Goal: Check status: Check status

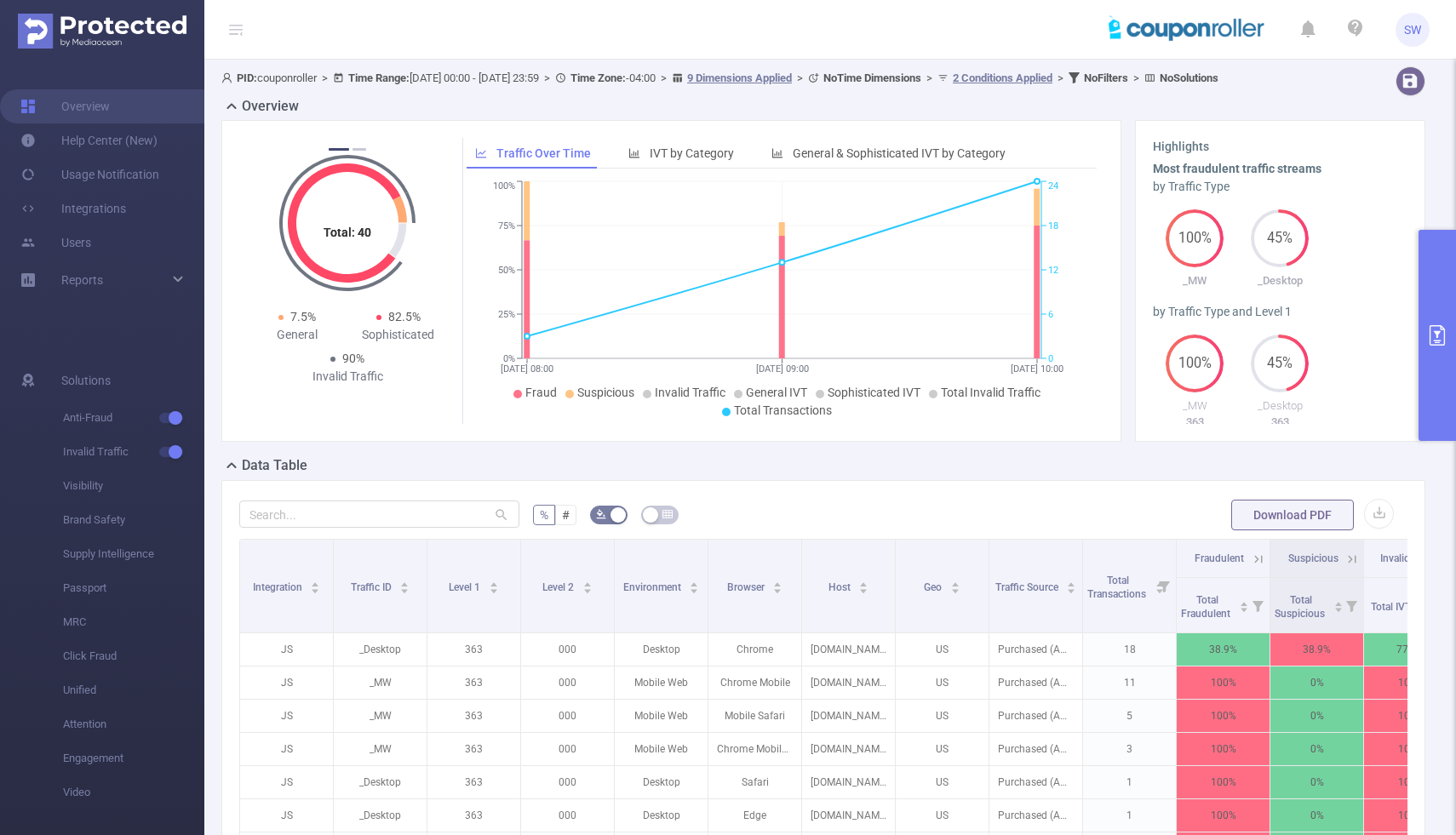
scroll to position [23, 0]
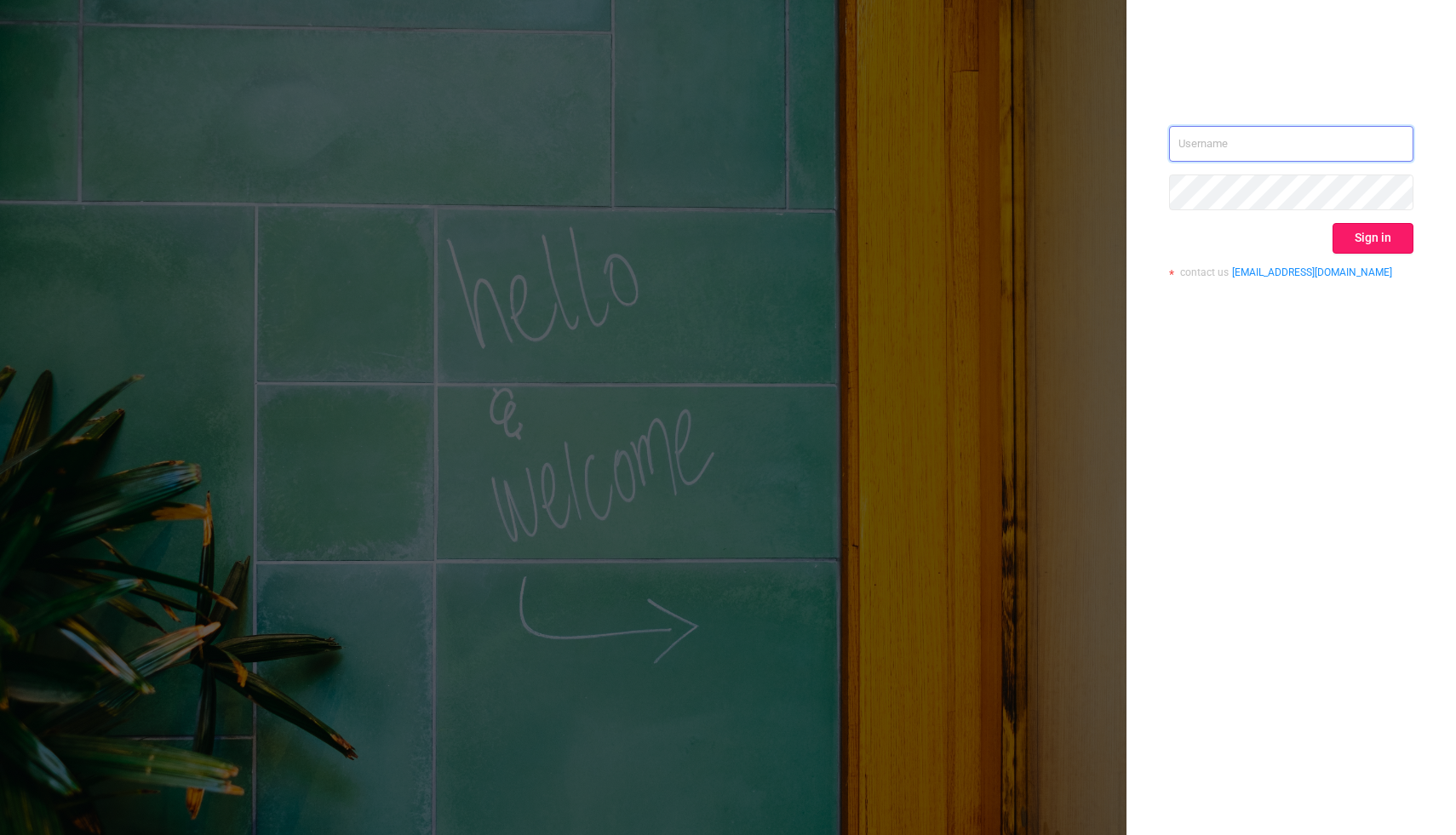
type input "[PERSON_NAME][EMAIL_ADDRESS][DOMAIN_NAME]"
click at [1362, 232] on button "Sign in" at bounding box center [1373, 238] width 81 height 31
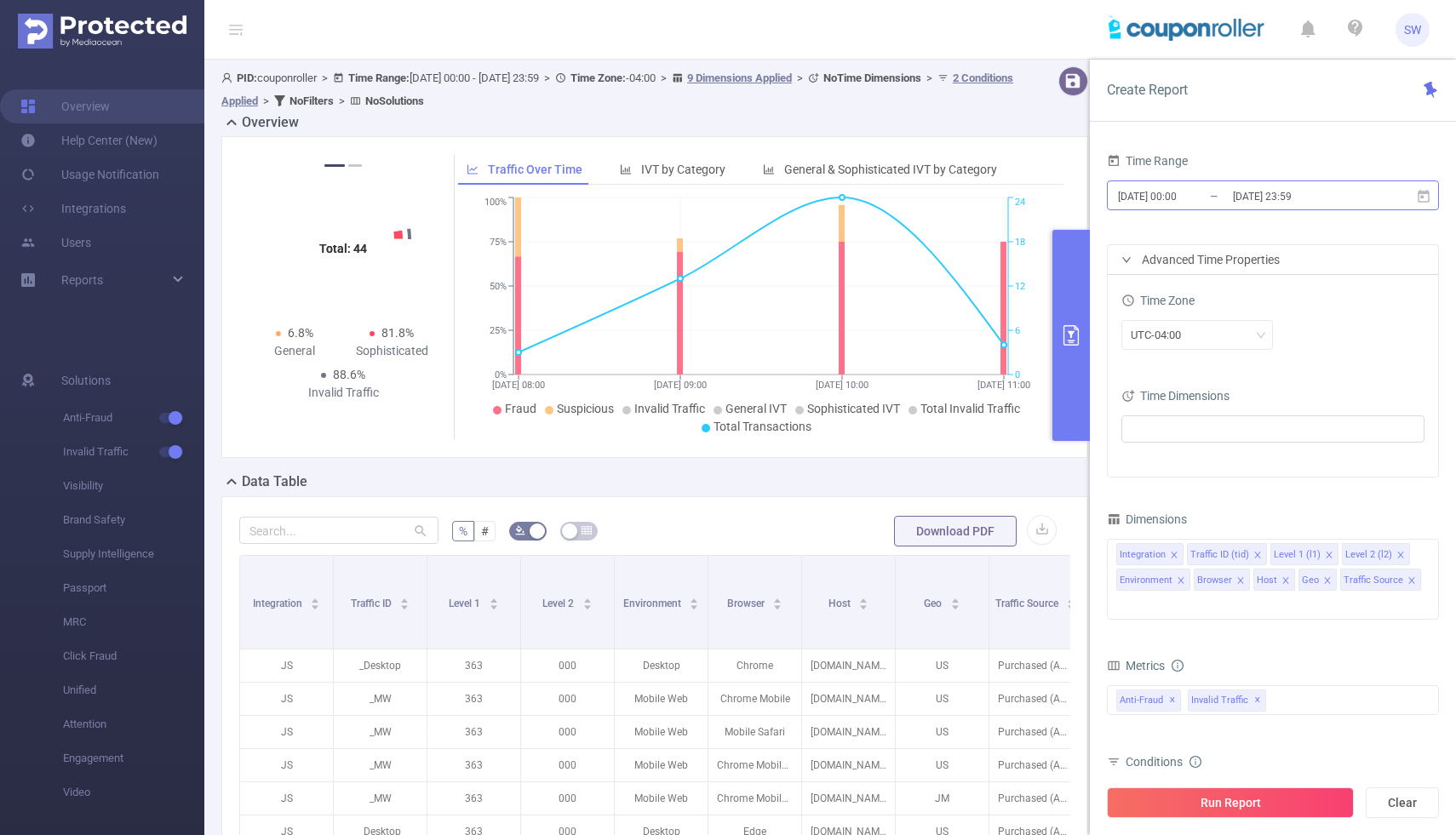
click at [1179, 197] on input "[DATE] 00:00" at bounding box center [1186, 196] width 138 height 23
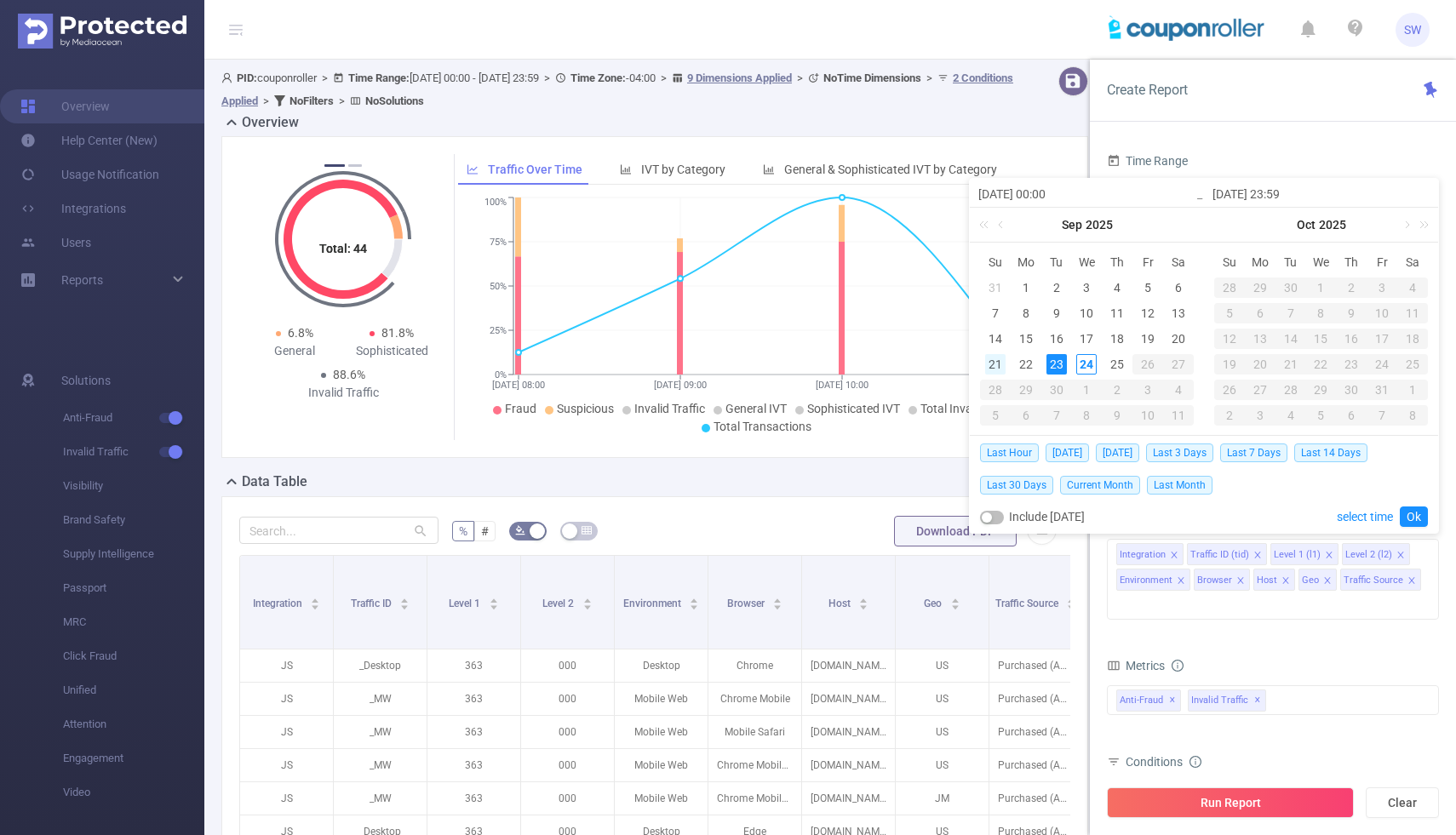
click at [998, 362] on div "21" at bounding box center [995, 363] width 20 height 20
click at [1080, 363] on div "24" at bounding box center [1086, 363] width 20 height 20
type input "2025-09-21 00:00"
type input "2025-09-24 23:59"
type input "2025-09-21 00:00"
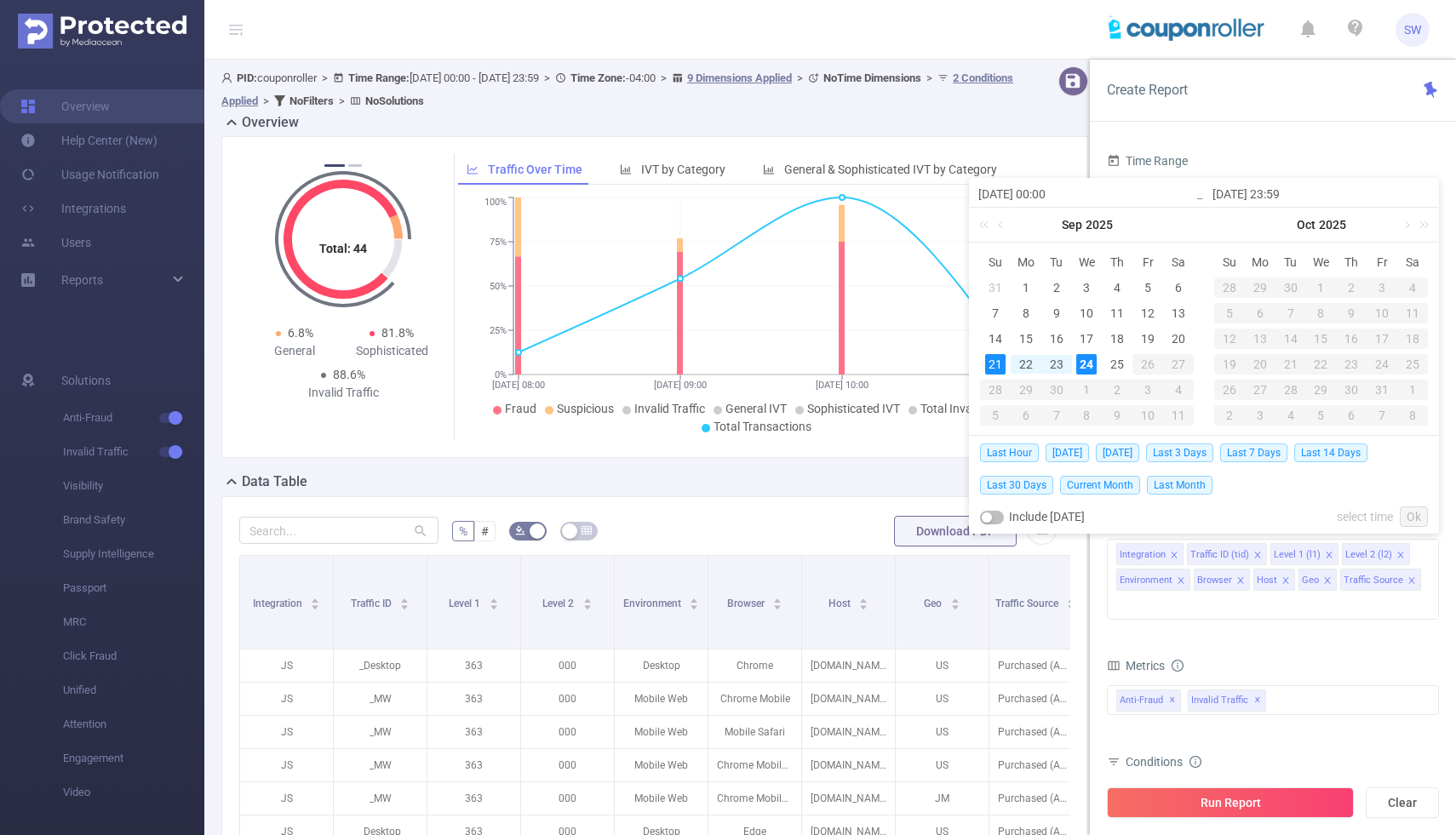
type input "2025-09-24 23:59"
click at [1418, 517] on link "Ok" at bounding box center [1414, 516] width 28 height 20
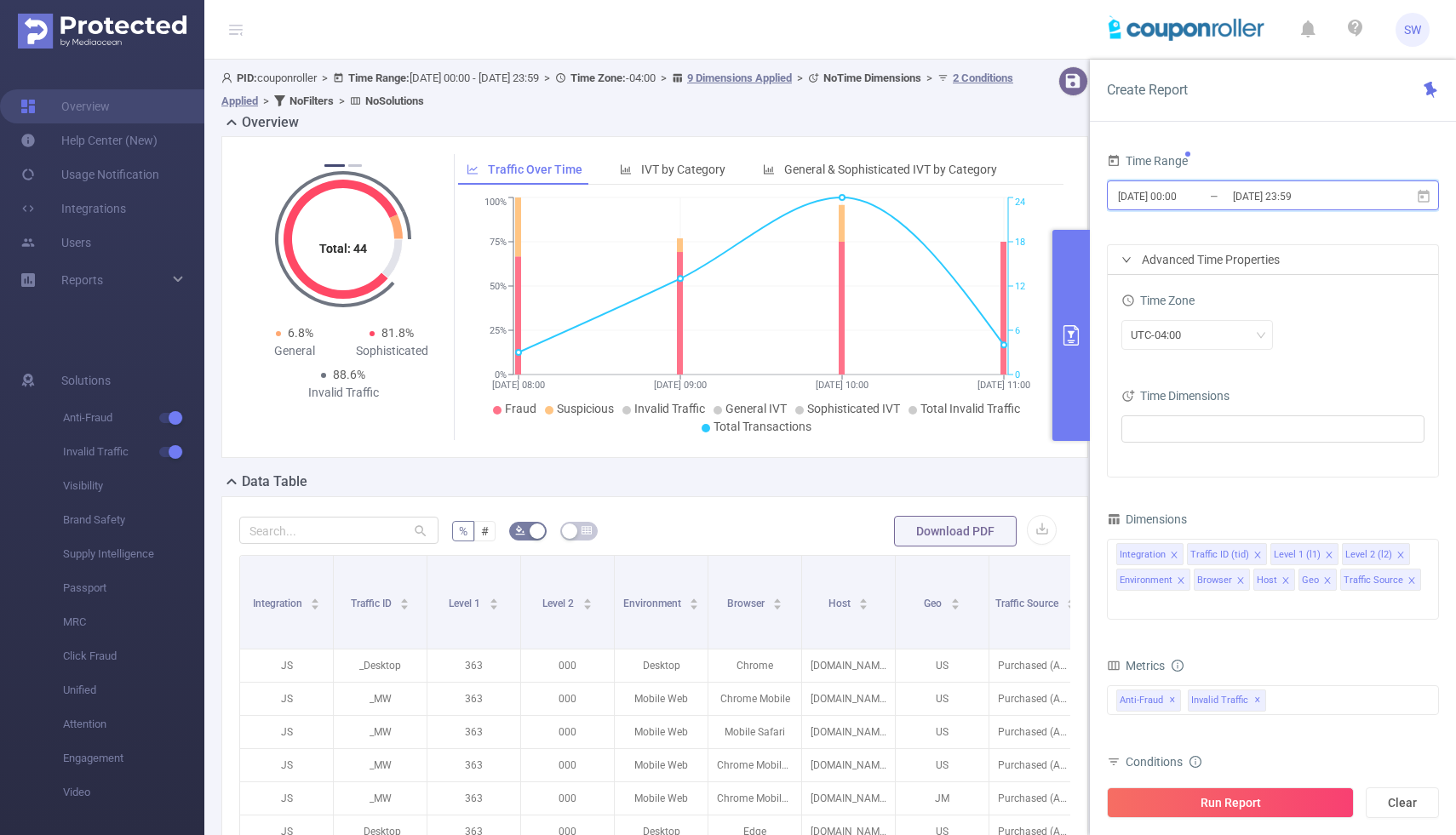
click at [1425, 199] on icon at bounding box center [1425, 197] width 16 height 16
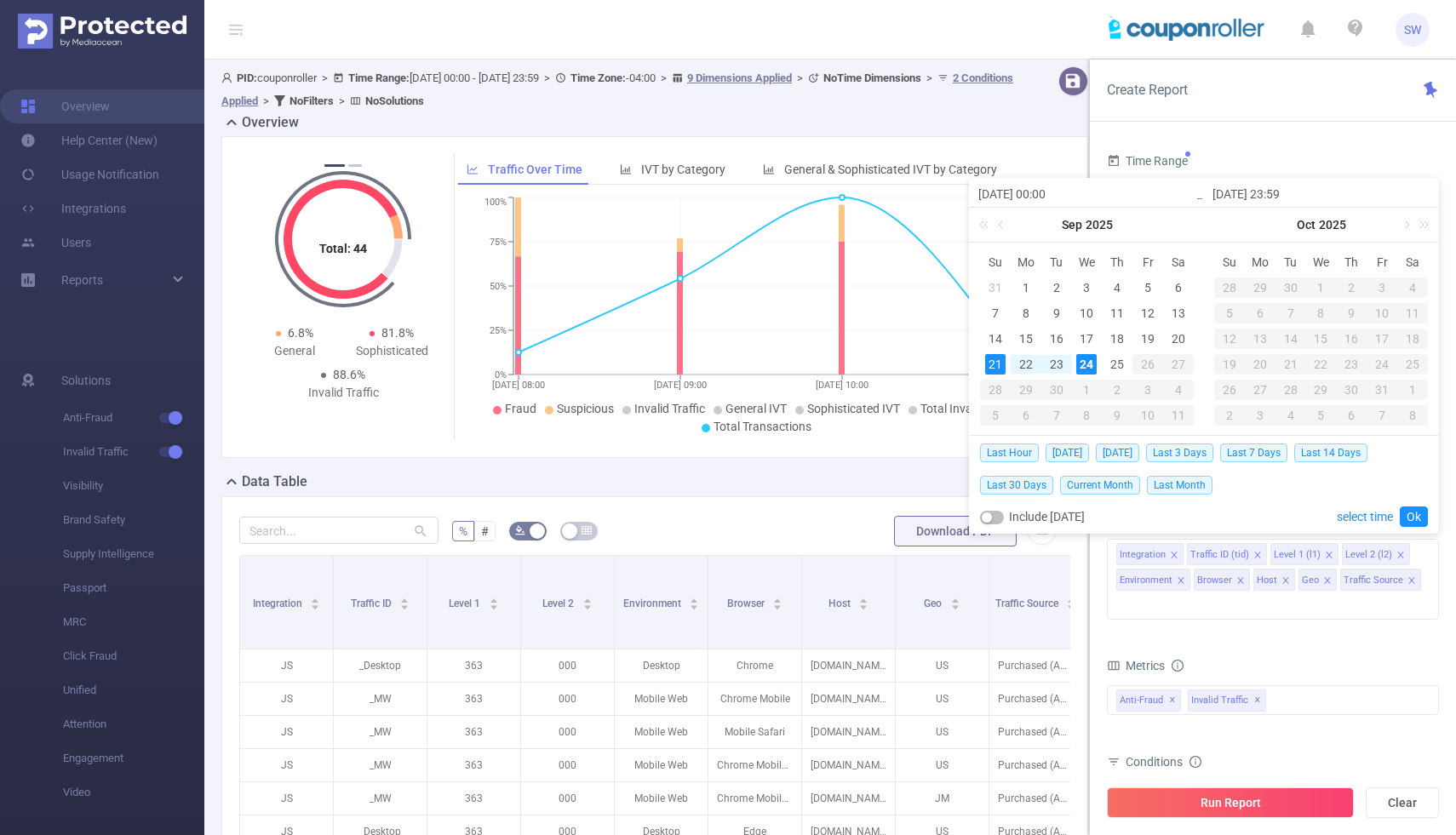
click at [1091, 363] on div "24" at bounding box center [1086, 363] width 20 height 20
click at [994, 359] on div "21" at bounding box center [995, 363] width 20 height 20
click at [1085, 363] on div "24" at bounding box center [1086, 363] width 20 height 20
click at [991, 369] on div "21" at bounding box center [995, 363] width 20 height 20
click at [1420, 521] on link "Ok" at bounding box center [1414, 516] width 28 height 20
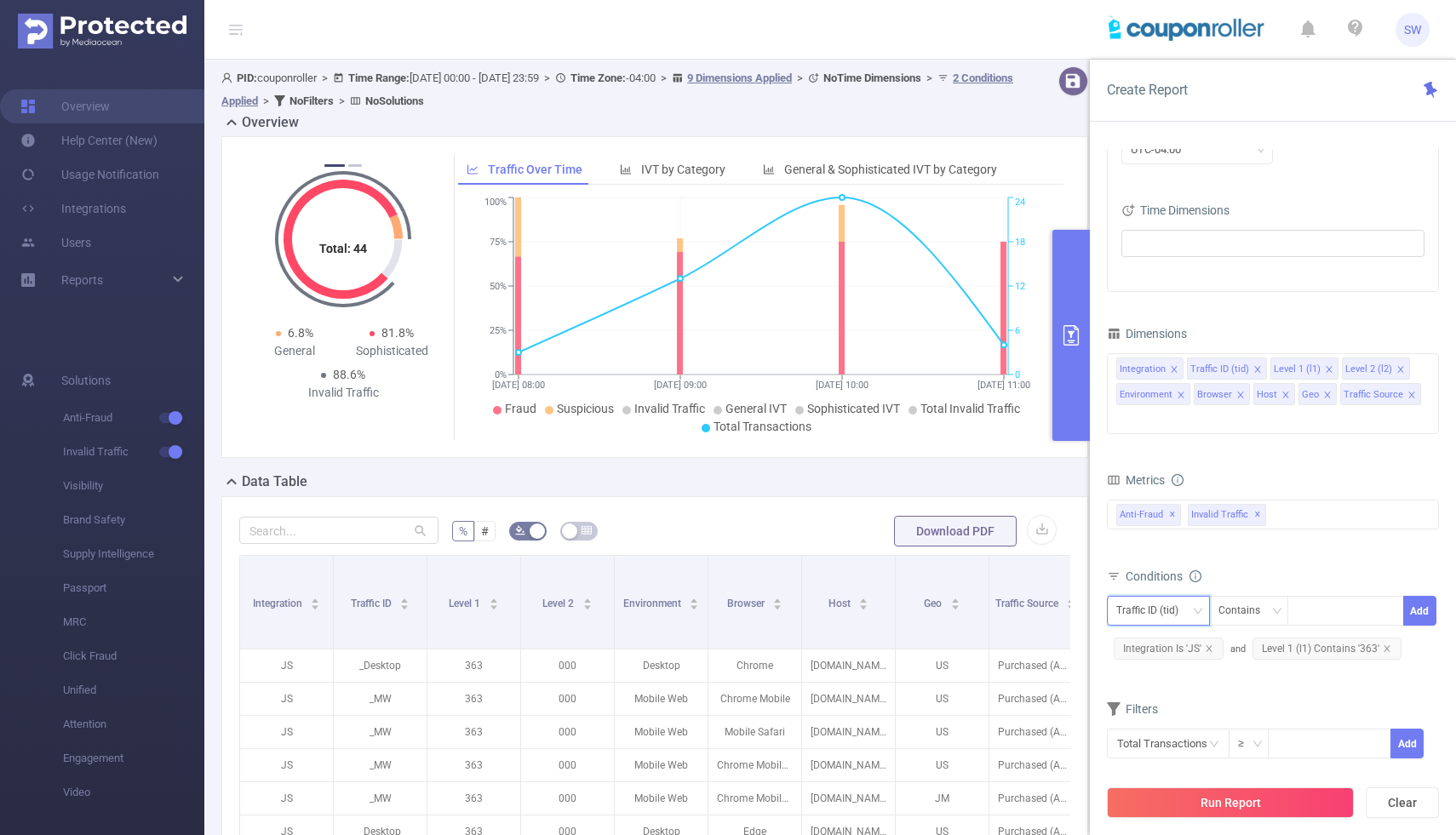
click at [1197, 606] on icon "icon: down" at bounding box center [1198, 611] width 10 height 10
click at [1172, 668] on li "Level 1 (l1)" at bounding box center [1159, 674] width 103 height 27
click at [1298, 600] on input at bounding box center [1300, 611] width 8 height 22
type input "184"
click at [1321, 627] on li "184" at bounding box center [1346, 620] width 117 height 27
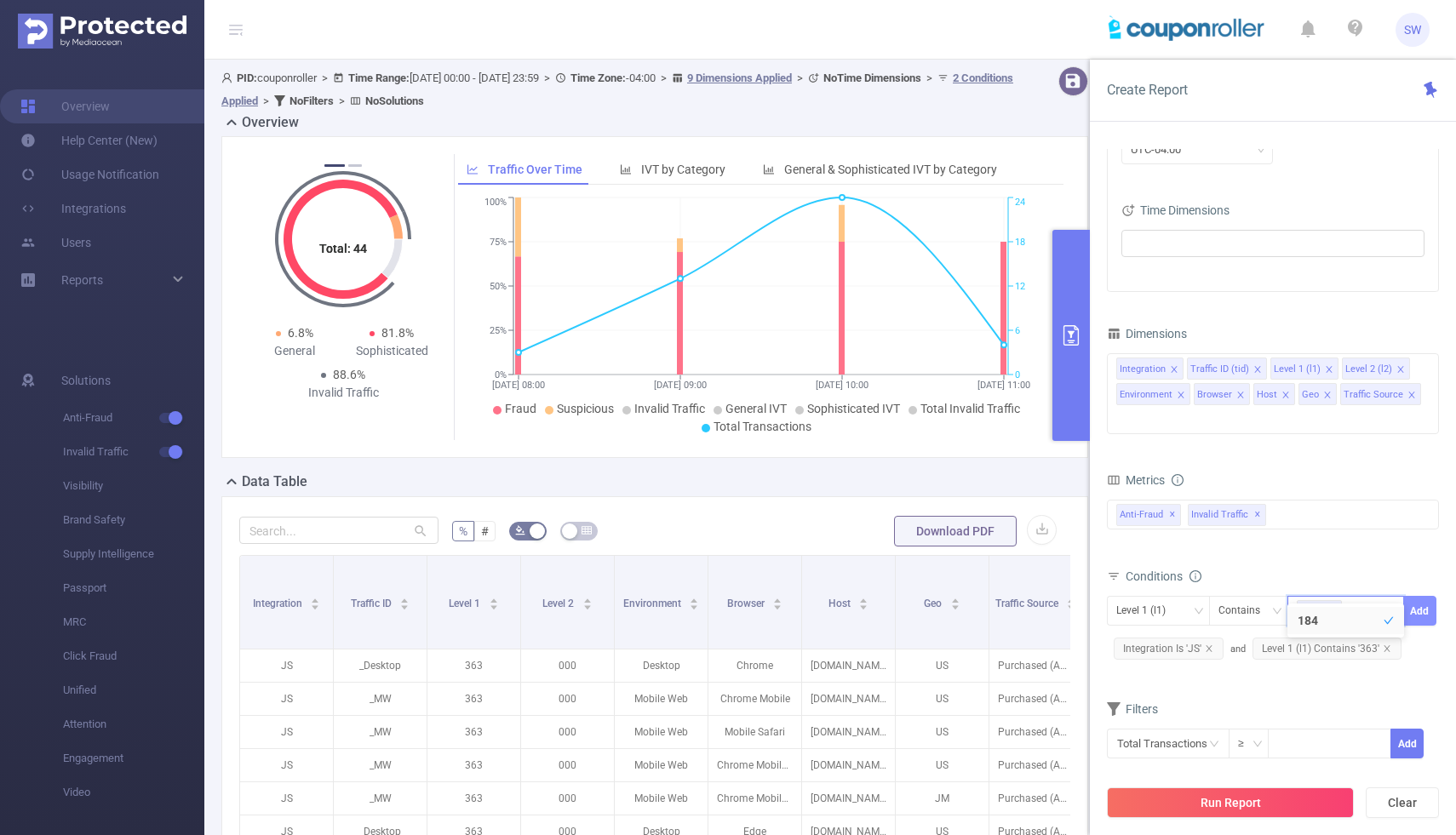
click at [1422, 596] on button "Add" at bounding box center [1420, 611] width 33 height 30
click at [1216, 804] on button "Run Report" at bounding box center [1231, 802] width 247 height 31
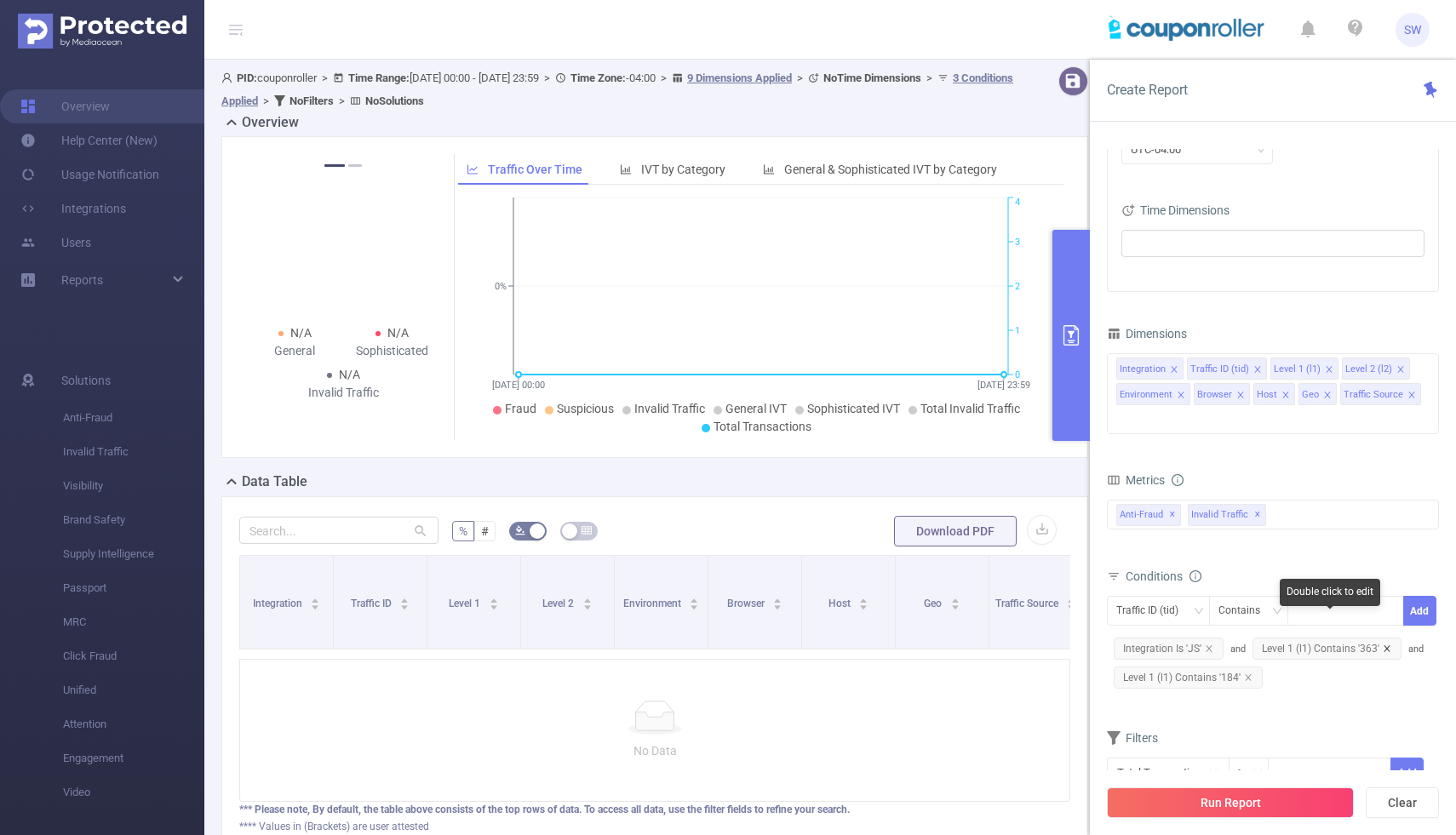
click at [1383, 645] on icon "icon: close" at bounding box center [1388, 649] width 9 height 9
click at [1259, 799] on button "Run Report" at bounding box center [1231, 802] width 247 height 31
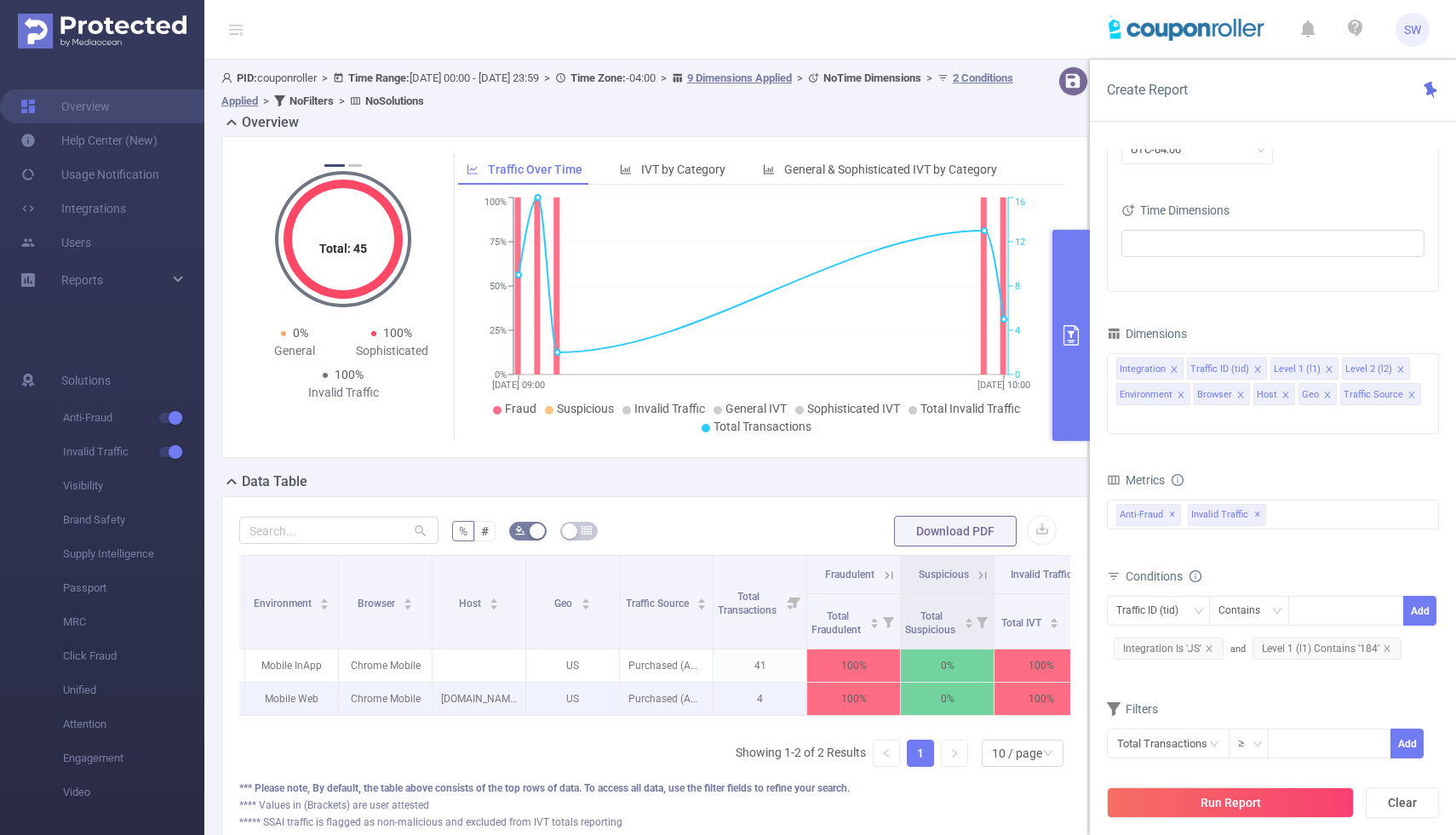
scroll to position [0, 374]
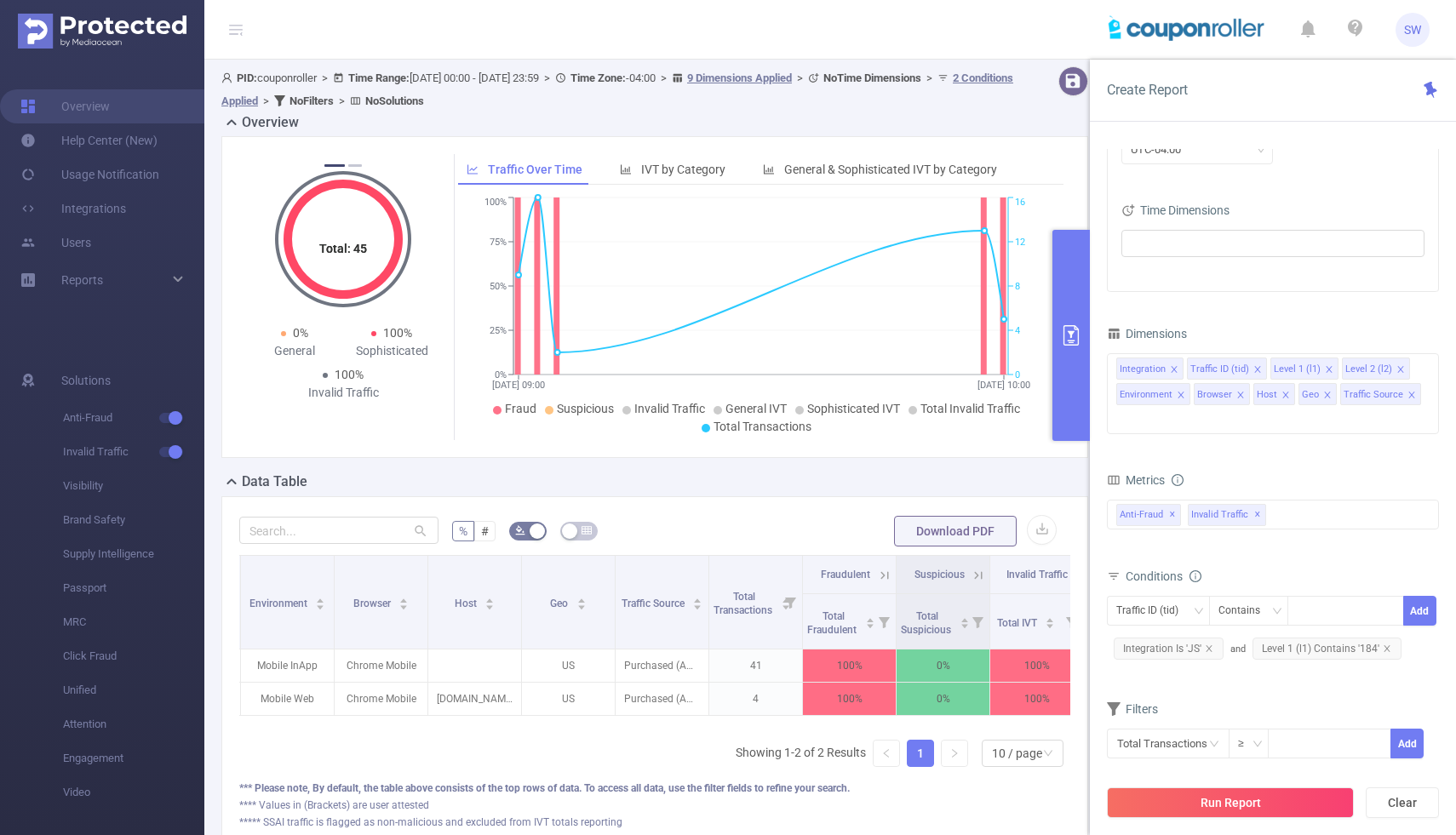
click at [968, 810] on div "**** Values in (Brackets) are user attested" at bounding box center [655, 805] width 831 height 16
click at [1074, 329] on icon "primary" at bounding box center [1071, 335] width 20 height 20
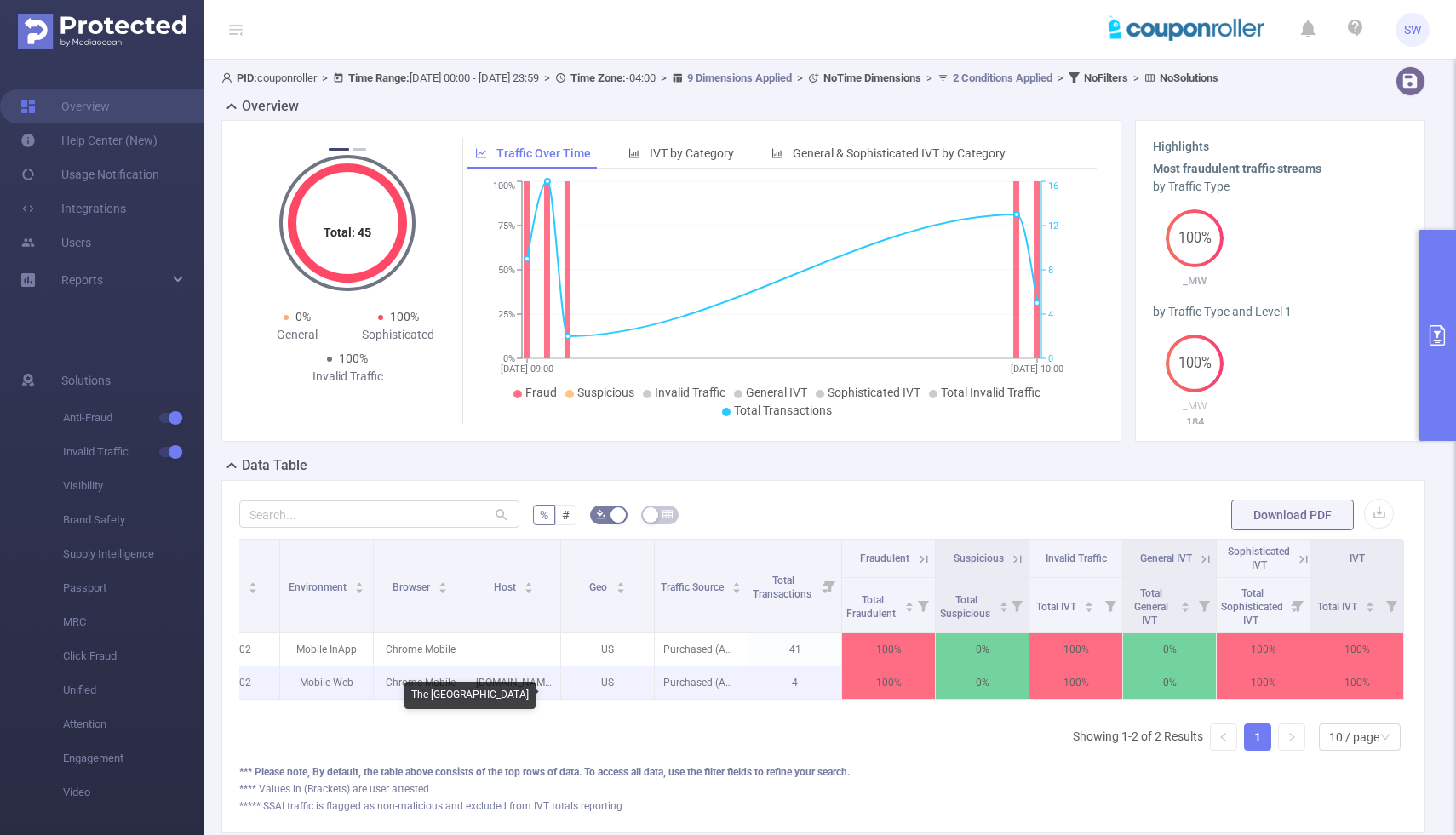
scroll to position [0, 0]
